Goal: Check status

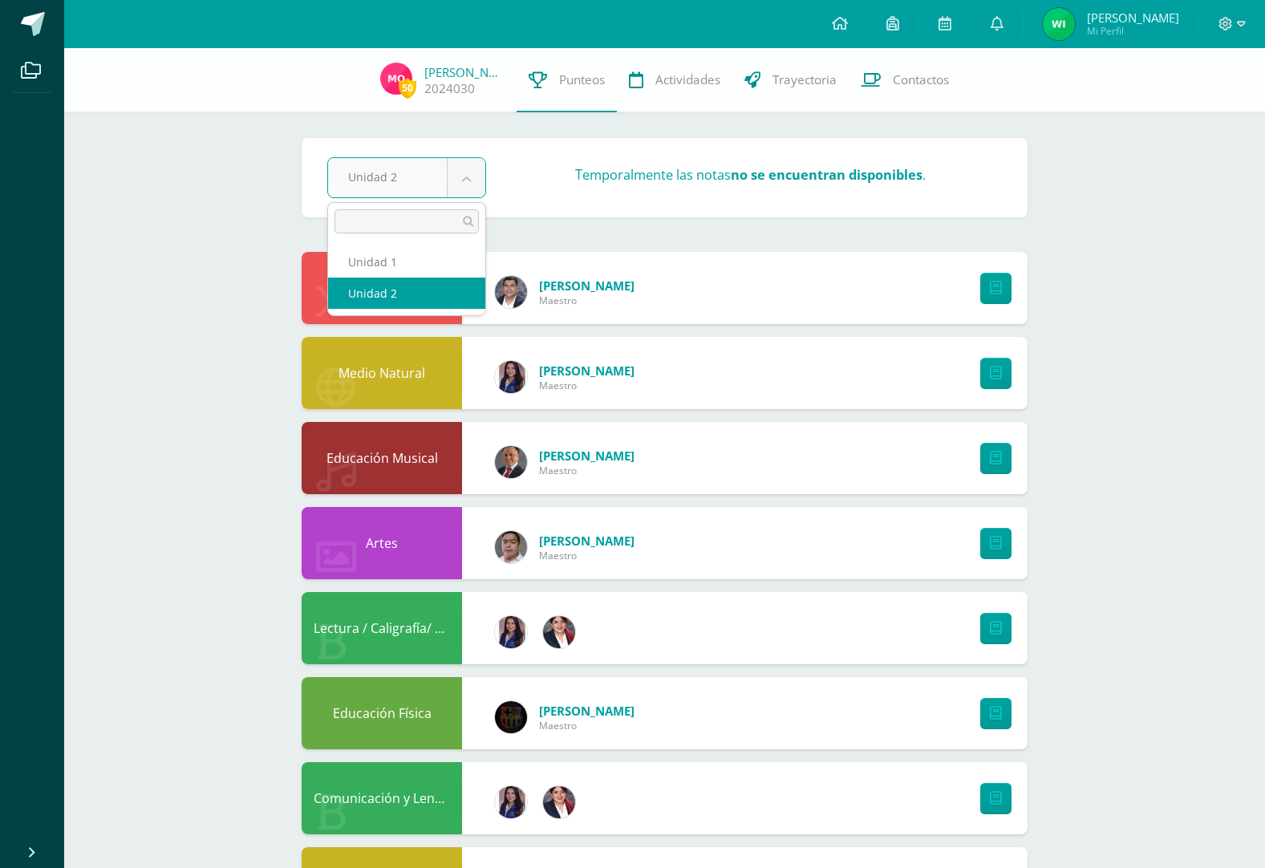
click at [465, 172] on body "Archivos Cerrar panel Configuración Cerrar sesión Wilfredo Saúl Mi Perfil Aviso…" at bounding box center [632, 603] width 1265 height 1207
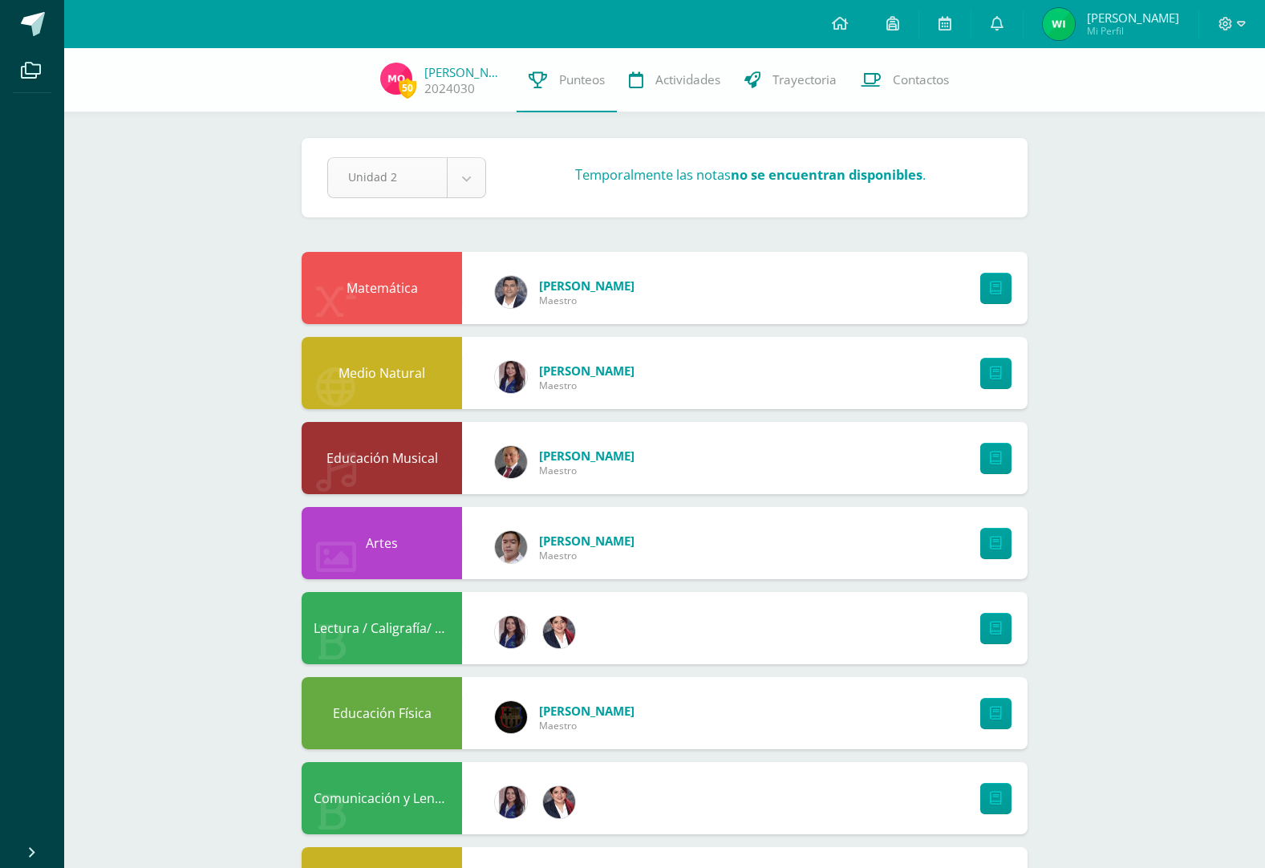
click at [465, 172] on body "Archivos Cerrar panel Configuración Cerrar sesión Wilfredo Saúl Mi Perfil Aviso…" at bounding box center [632, 603] width 1265 height 1207
click at [402, 84] on span "50" at bounding box center [408, 88] width 18 height 20
click at [559, 81] on span "Punteos" at bounding box center [582, 79] width 46 height 17
click at [463, 174] on body "Archivos Cerrar panel Configuración Cerrar sesión Wilfredo Saúl Mi Perfil Aviso…" at bounding box center [632, 603] width 1265 height 1207
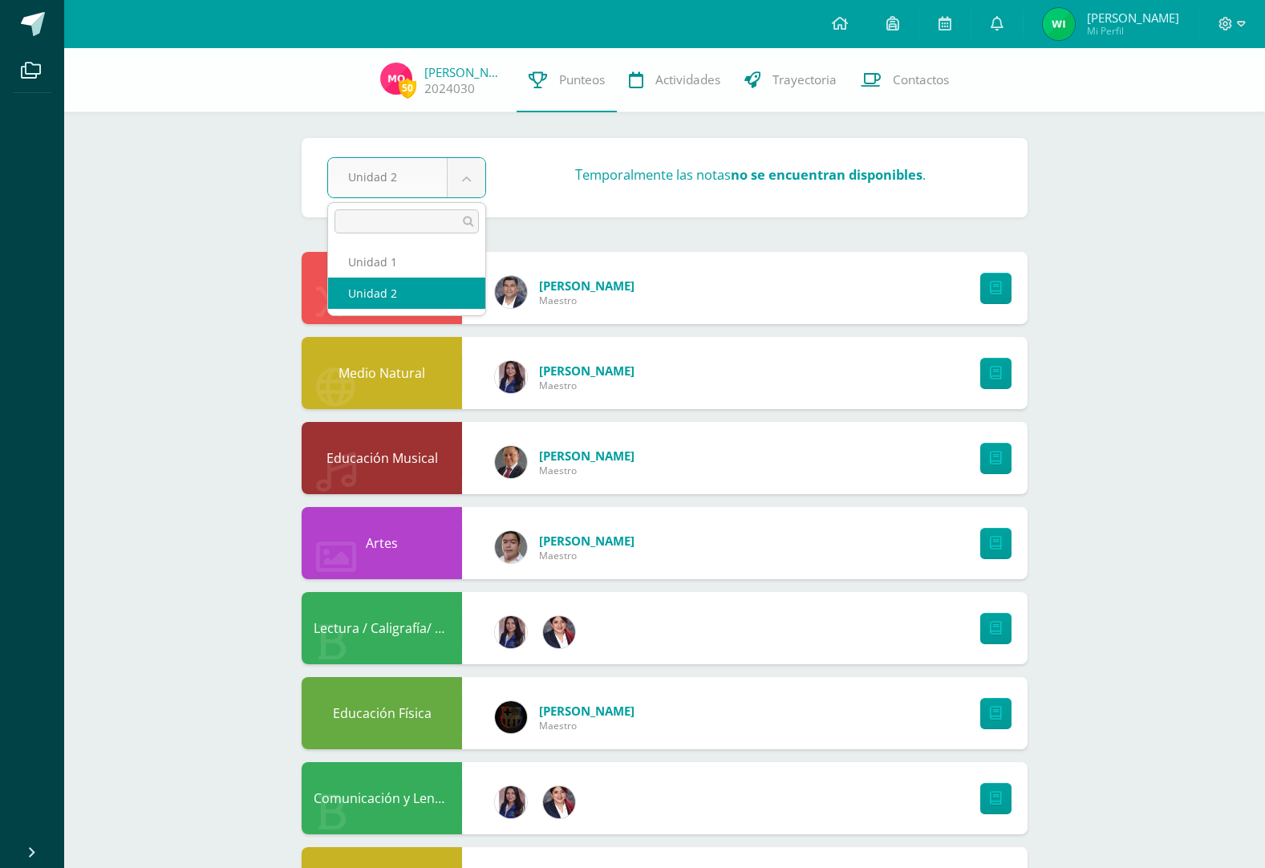
click at [463, 174] on body "Archivos Cerrar panel Configuración Cerrar sesión Wilfredo Saúl Mi Perfil Aviso…" at bounding box center [632, 603] width 1265 height 1207
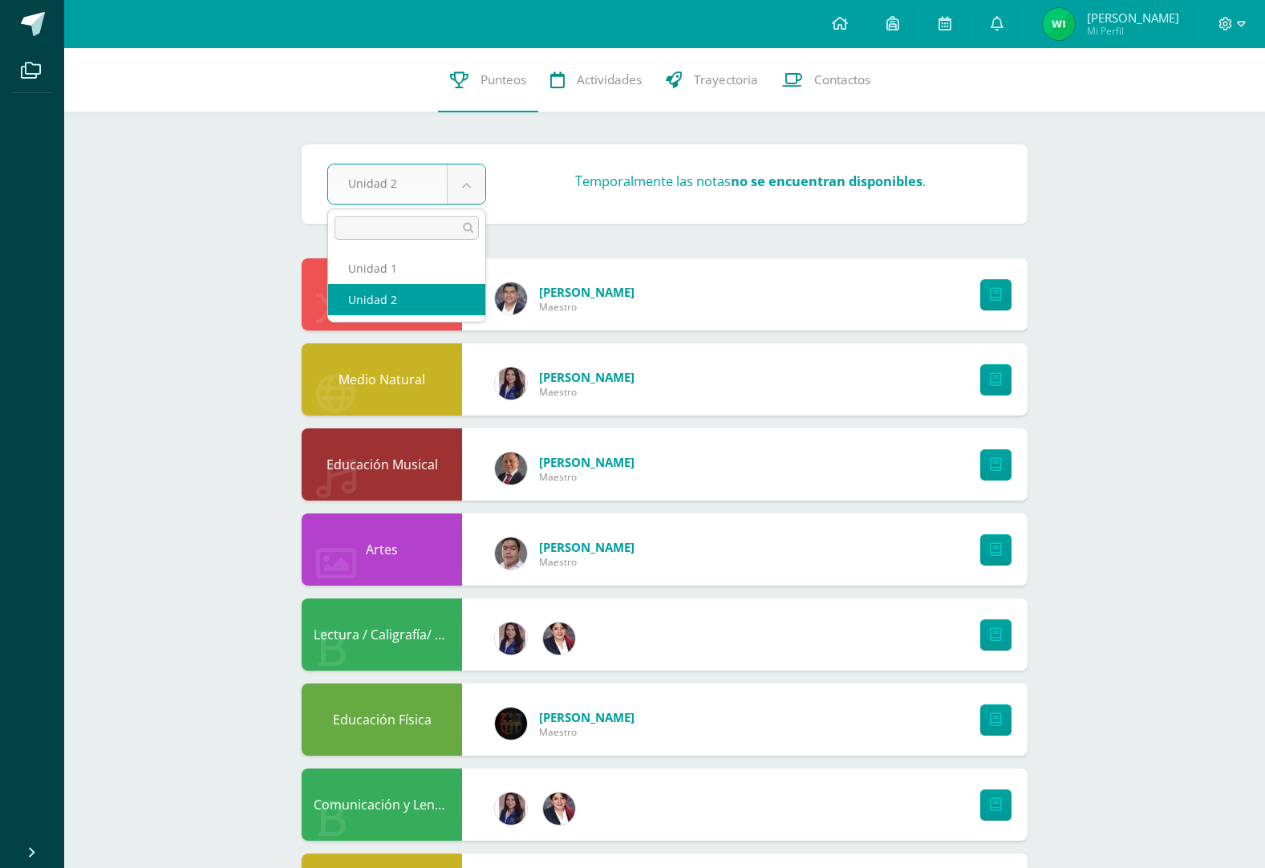
click at [162, 448] on body "Archivos Cerrar panel Configuración Cerrar sesión Wilfredo Saúl Mi Perfil Aviso…" at bounding box center [632, 606] width 1265 height 1213
